Goal: Task Accomplishment & Management: Use online tool/utility

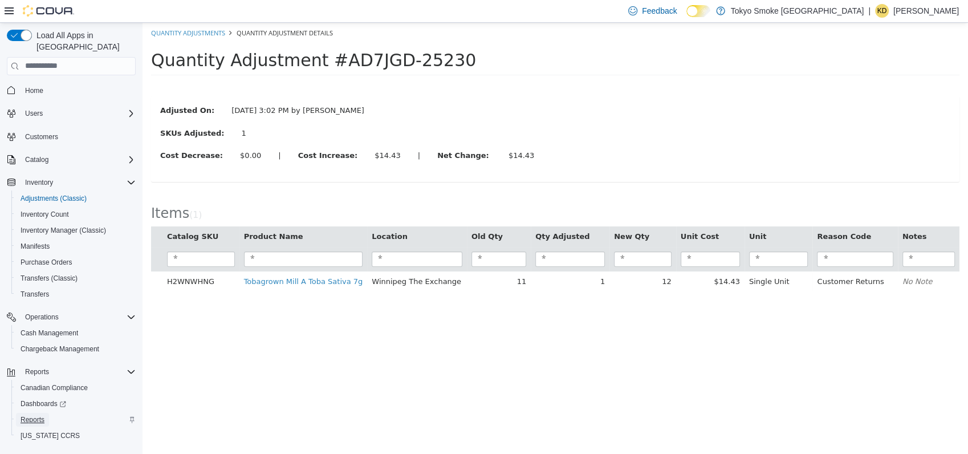
click at [42, 415] on span "Reports" at bounding box center [33, 419] width 24 height 9
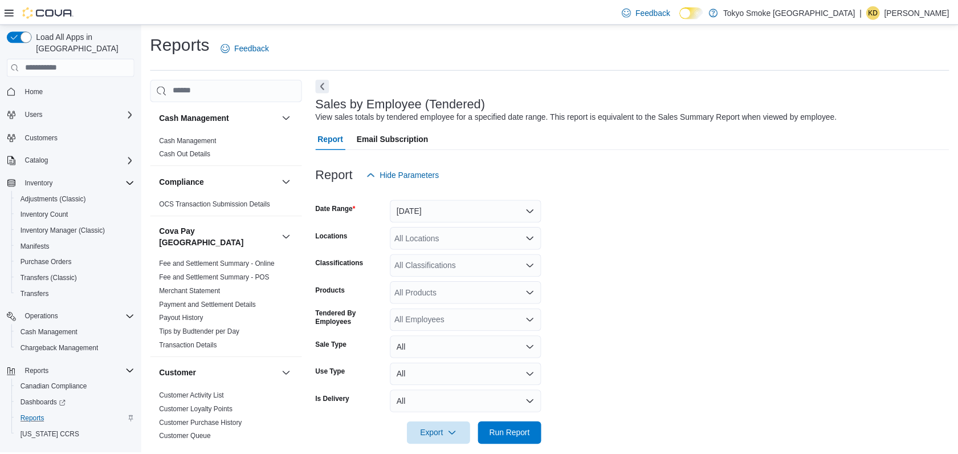
scroll to position [15, 0]
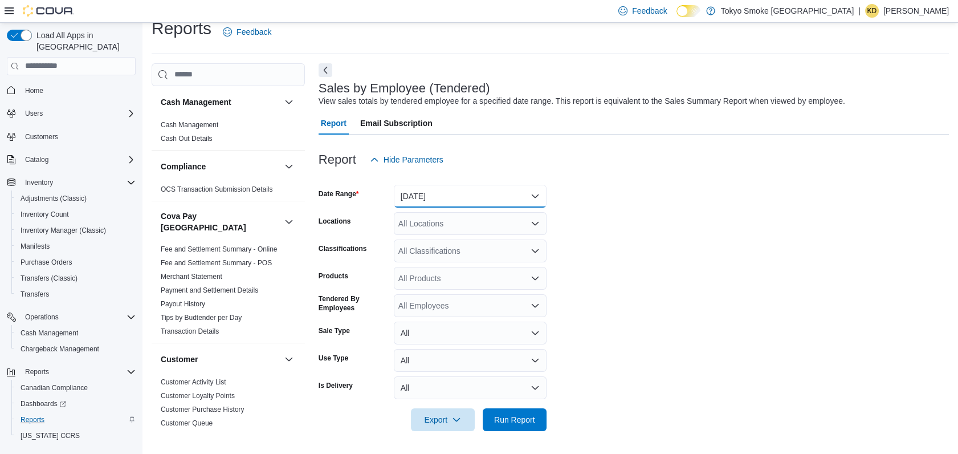
click at [459, 196] on button "[DATE]" at bounding box center [470, 196] width 153 height 23
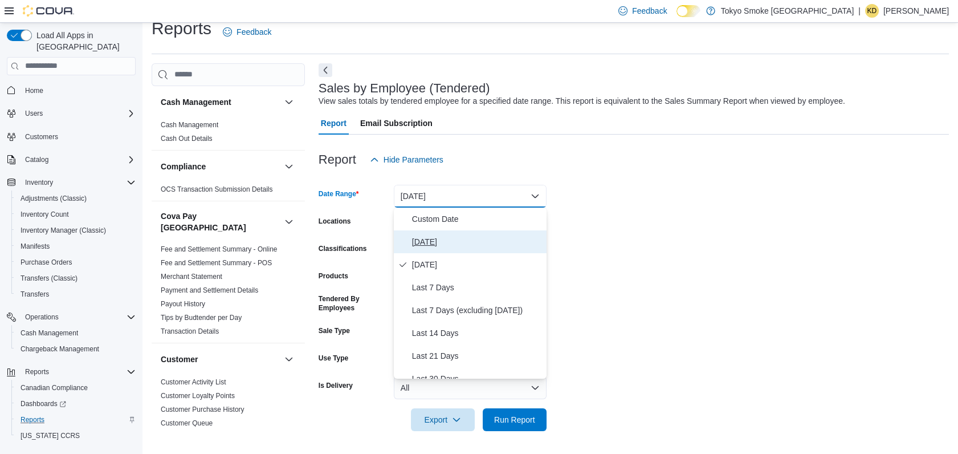
click at [434, 238] on span "[DATE]" at bounding box center [477, 242] width 130 height 14
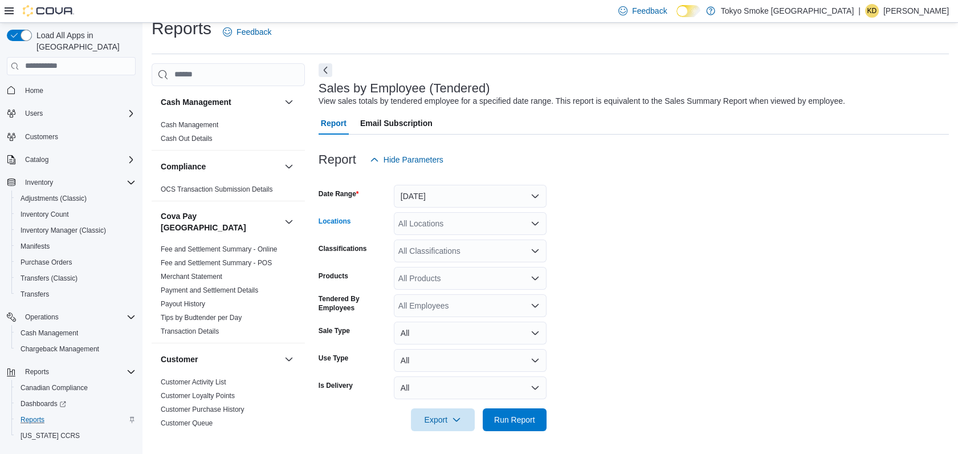
click at [433, 222] on div "All Locations" at bounding box center [470, 223] width 153 height 23
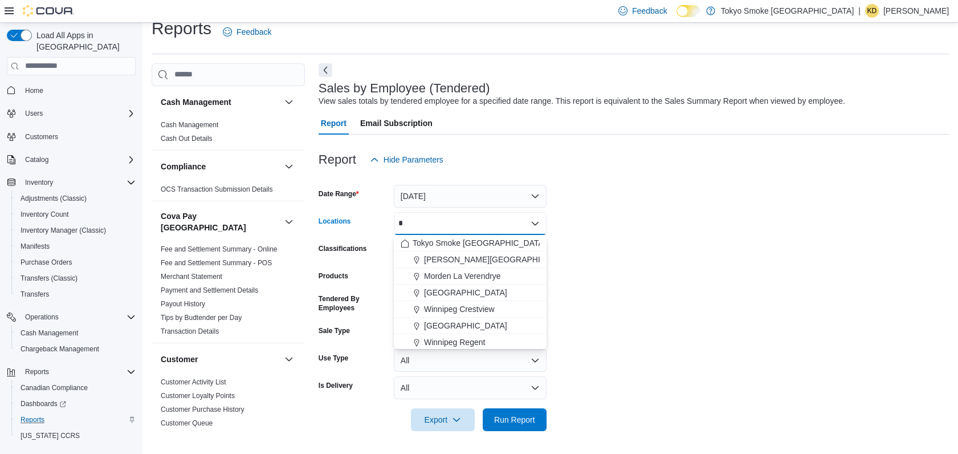
type input "**"
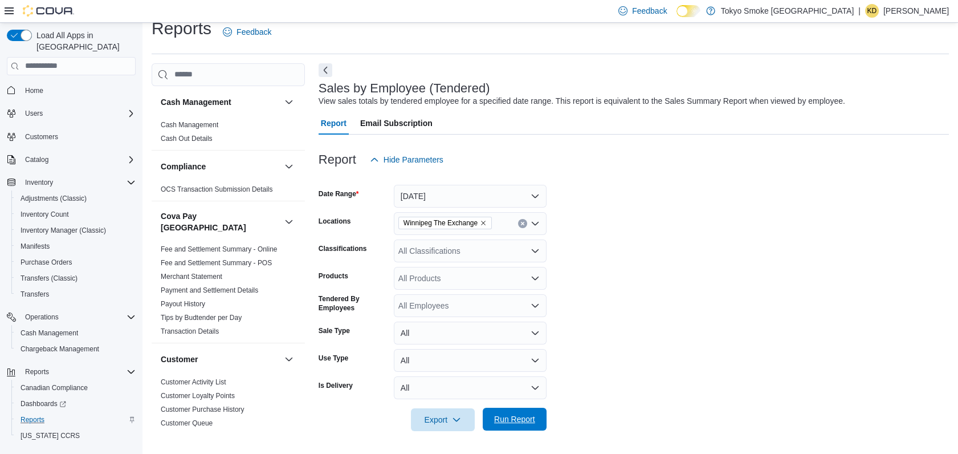
click at [533, 416] on span "Run Report" at bounding box center [514, 418] width 41 height 11
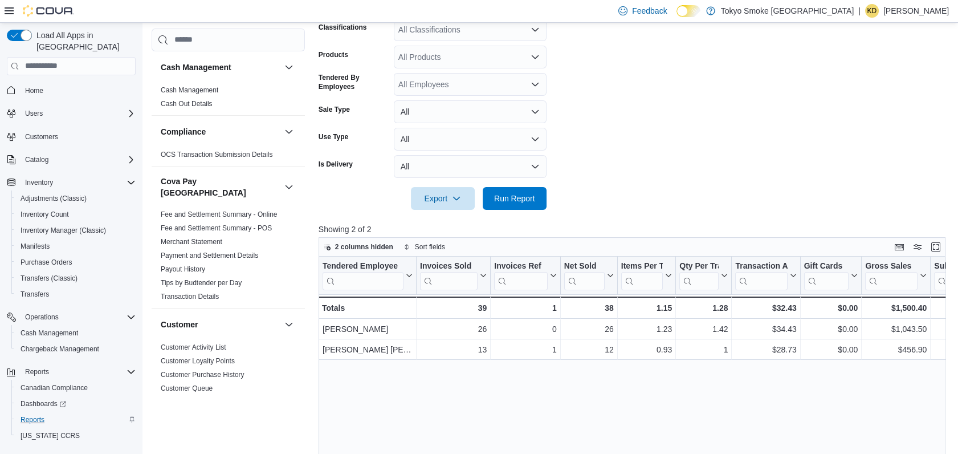
scroll to position [392, 0]
